Goal: Task Accomplishment & Management: Use online tool/utility

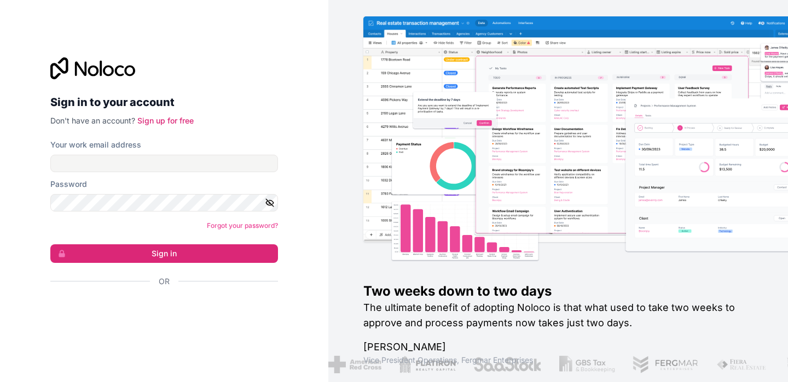
click at [159, 314] on div "Iniciar sesión con Google. Se abre en una nueva pestaña." at bounding box center [159, 311] width 219 height 24
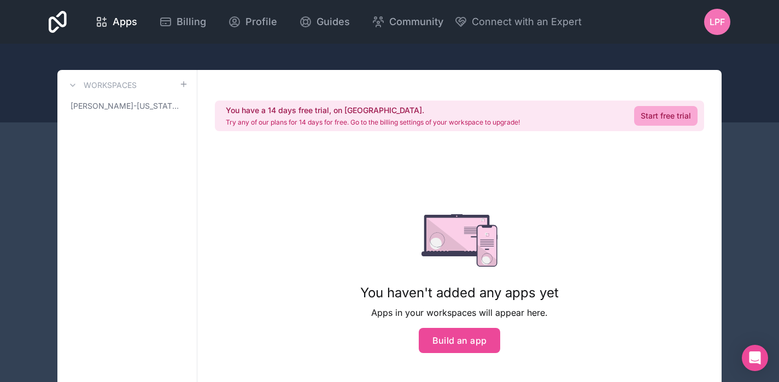
click at [716, 32] on div "LPF" at bounding box center [717, 22] width 26 height 26
click at [635, 250] on div "You have a 14 days free trial, on [GEOGRAPHIC_DATA]. Try any of our plans for 1…" at bounding box center [459, 255] width 524 height 371
click at [482, 338] on button "Build an app" at bounding box center [460, 340] width 82 height 25
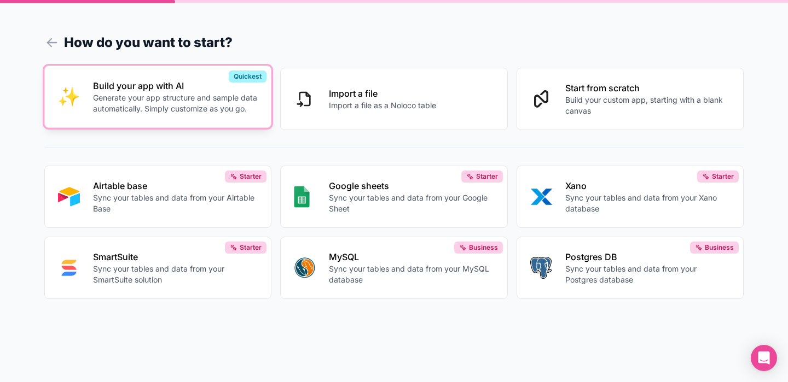
click at [195, 102] on p "Generate your app structure and sample data automatically. Simply customize as …" at bounding box center [175, 103] width 165 height 22
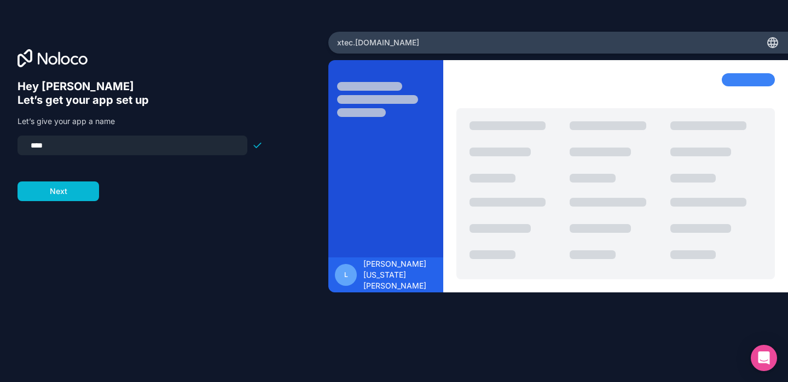
drag, startPoint x: 57, startPoint y: 147, endPoint x: 24, endPoint y: 144, distance: 32.9
click at [24, 144] on input "****" at bounding box center [132, 145] width 217 height 15
click at [34, 147] on input "*******" at bounding box center [132, 145] width 217 height 15
type input "*******"
click at [48, 200] on button "Next" at bounding box center [58, 192] width 81 height 20
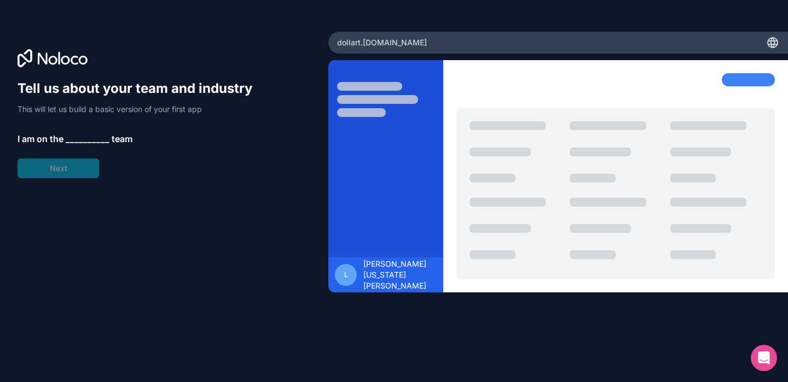
click at [74, 140] on span "__________" at bounding box center [88, 138] width 44 height 13
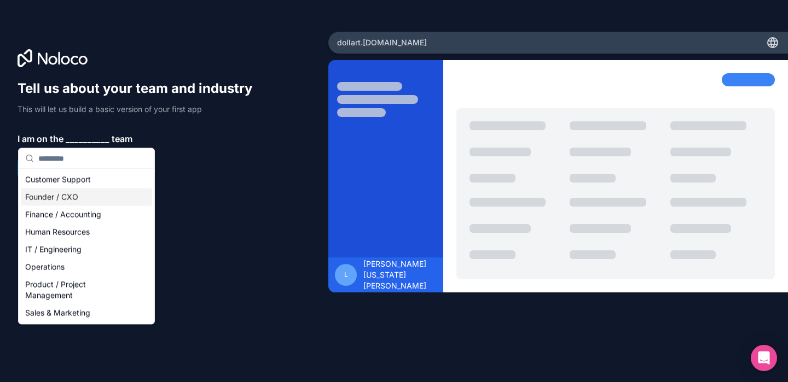
click at [55, 196] on div "Founder / CXO" at bounding box center [86, 198] width 131 height 18
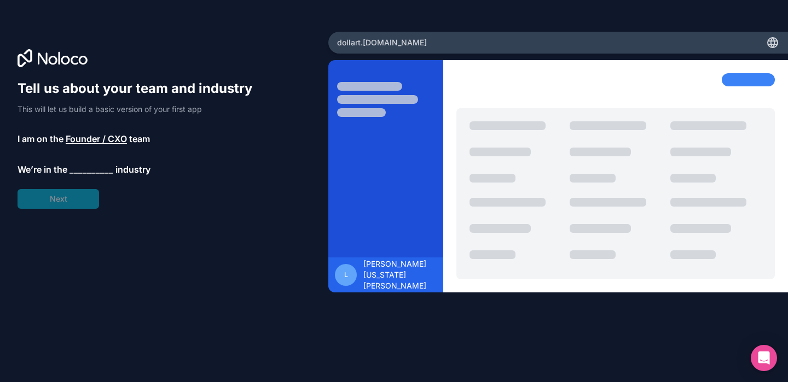
click at [83, 174] on span "__________" at bounding box center [91, 169] width 44 height 13
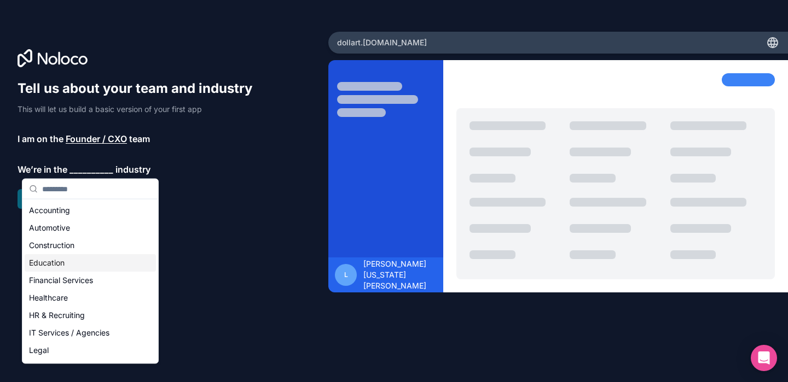
click at [59, 258] on div "Education" at bounding box center [90, 263] width 131 height 18
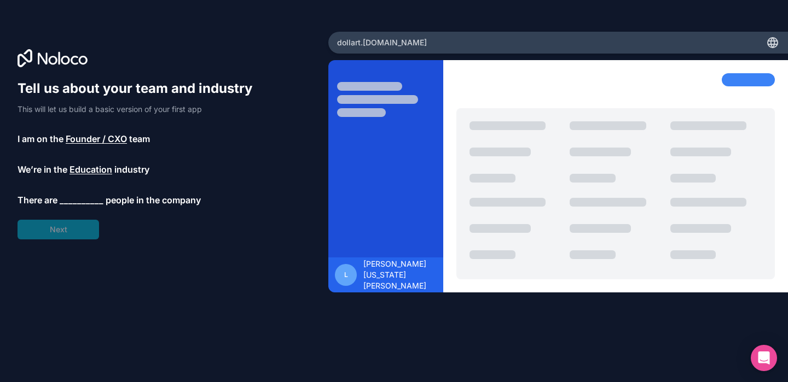
click at [78, 200] on span "__________" at bounding box center [82, 200] width 44 height 13
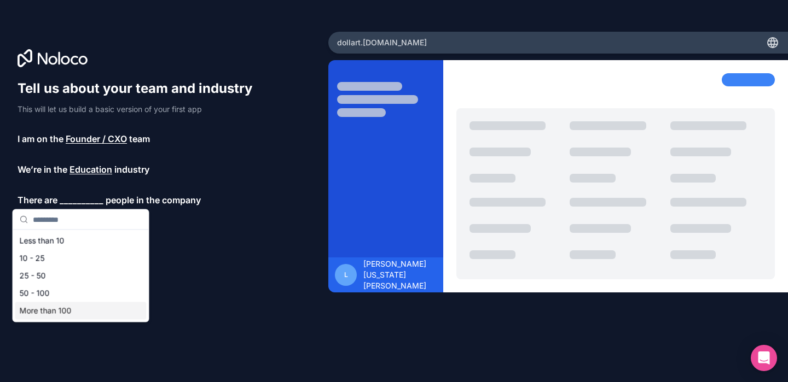
click at [51, 309] on div "More than 100" at bounding box center [80, 311] width 131 height 18
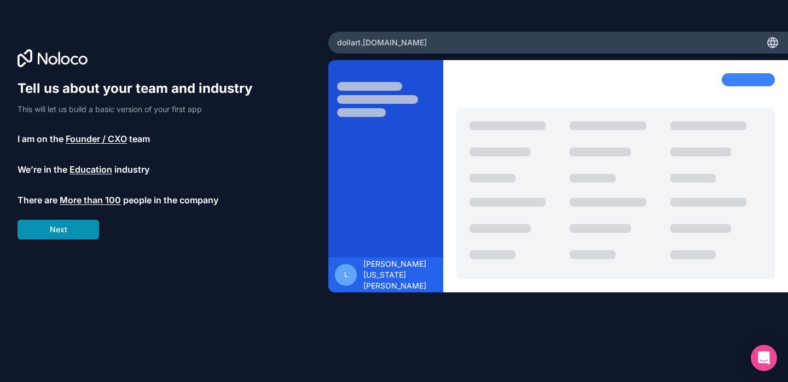
click at [71, 238] on button "Next" at bounding box center [58, 230] width 81 height 20
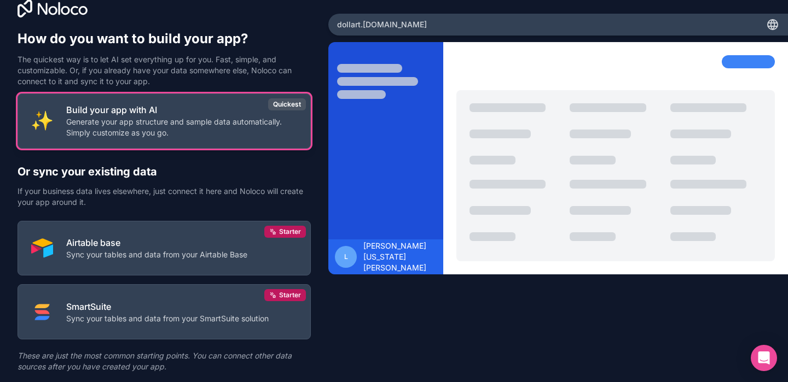
scroll to position [21, 0]
